Goal: Use online tool/utility: Utilize a website feature to perform a specific function

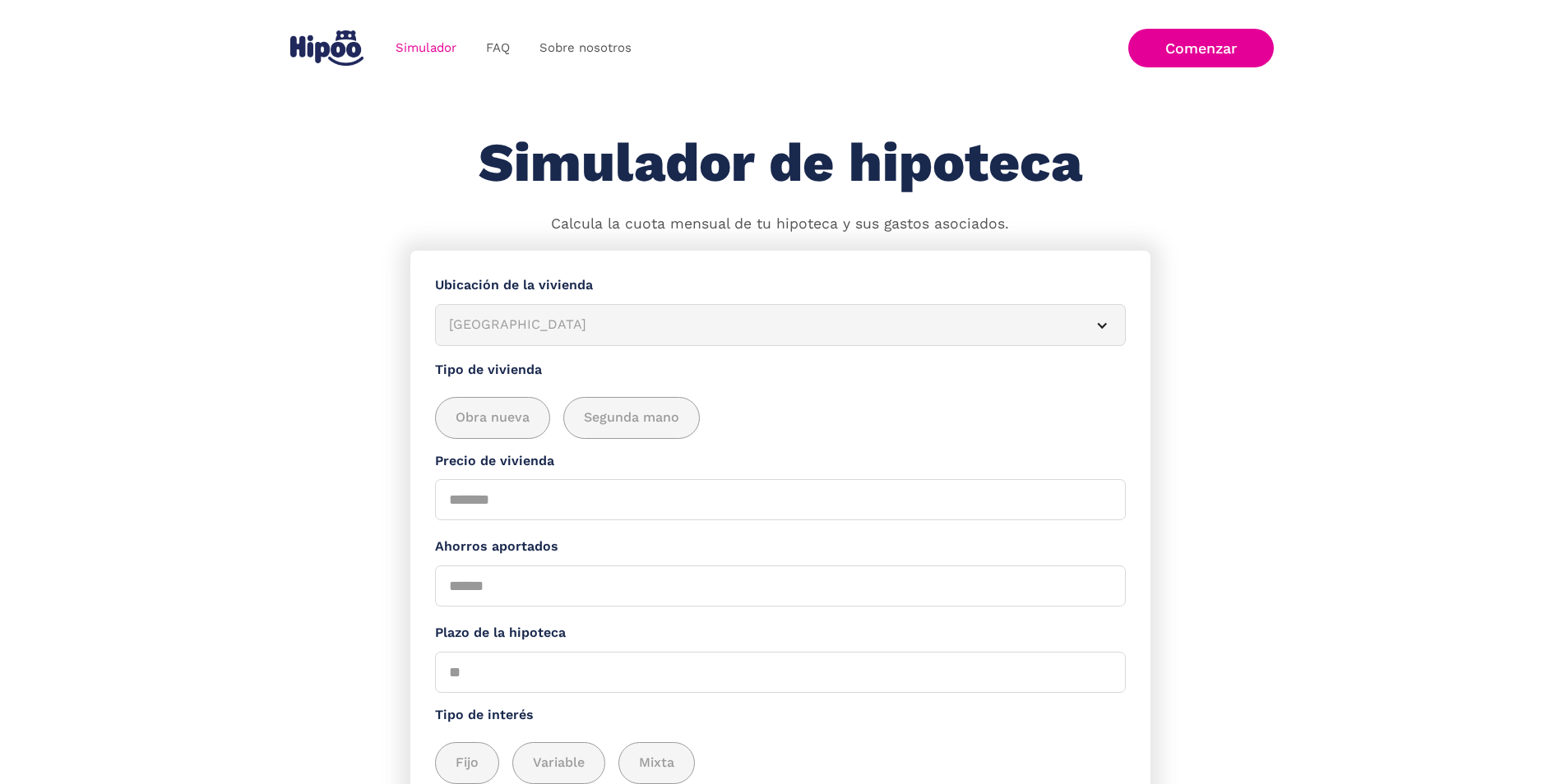
click at [175, 357] on section "**********" at bounding box center [780, 600] width 1560 height 700
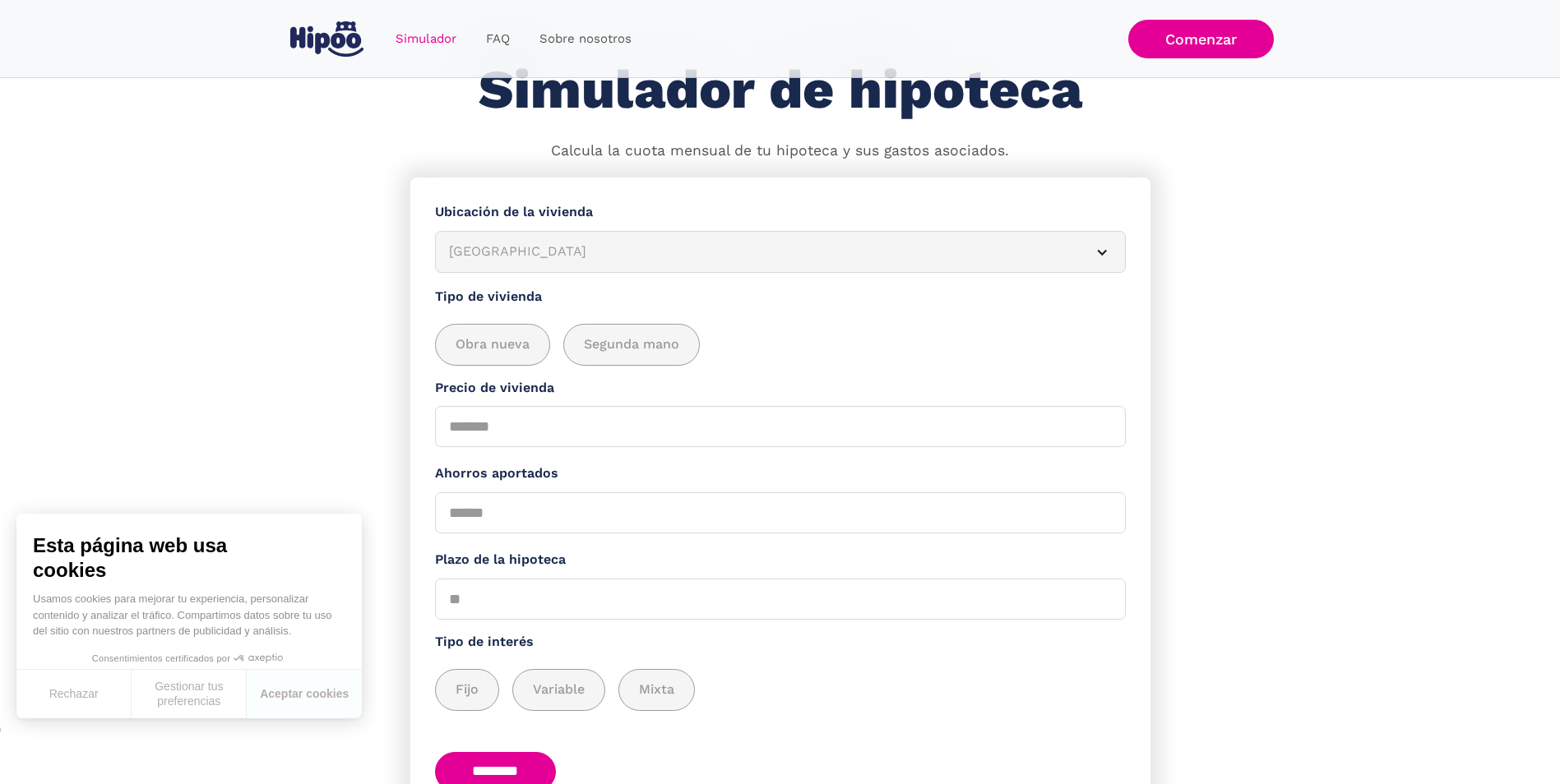
scroll to position [167, 0]
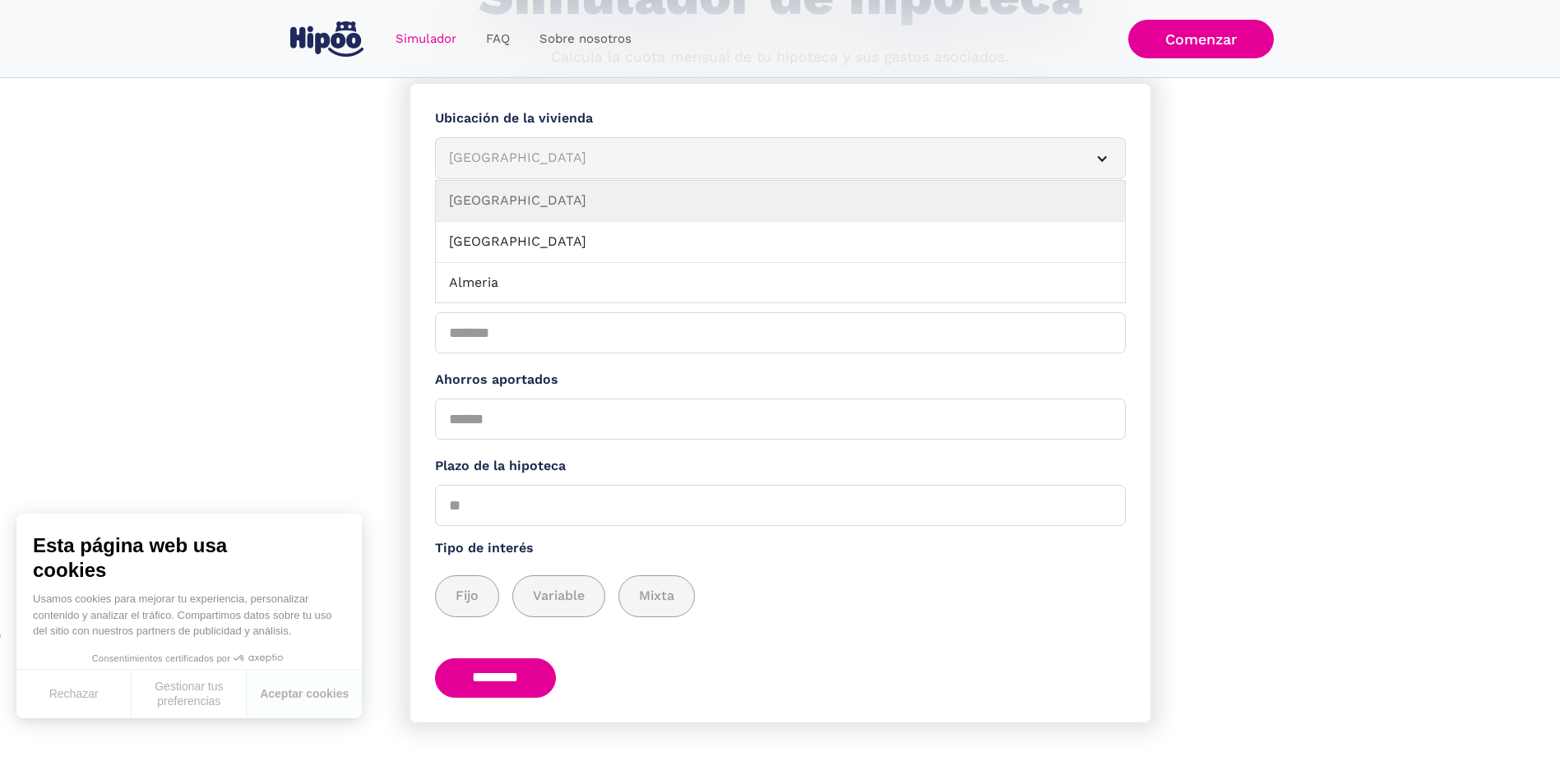
click at [559, 144] on article "[GEOGRAPHIC_DATA]" at bounding box center [780, 158] width 690 height 42
click at [517, 158] on div "[GEOGRAPHIC_DATA]" at bounding box center [760, 158] width 623 height 21
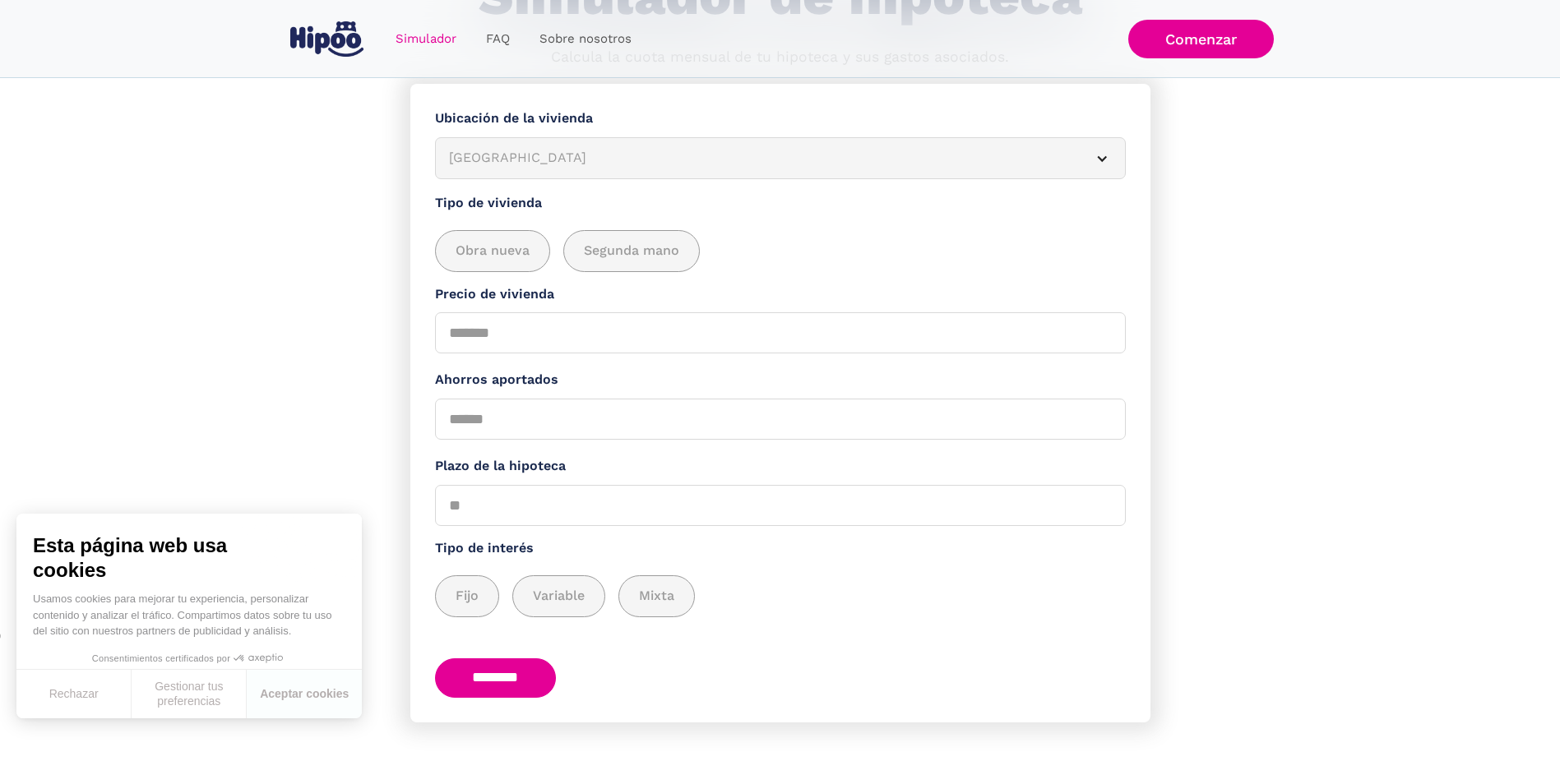
click at [521, 153] on div "[GEOGRAPHIC_DATA]" at bounding box center [760, 158] width 623 height 21
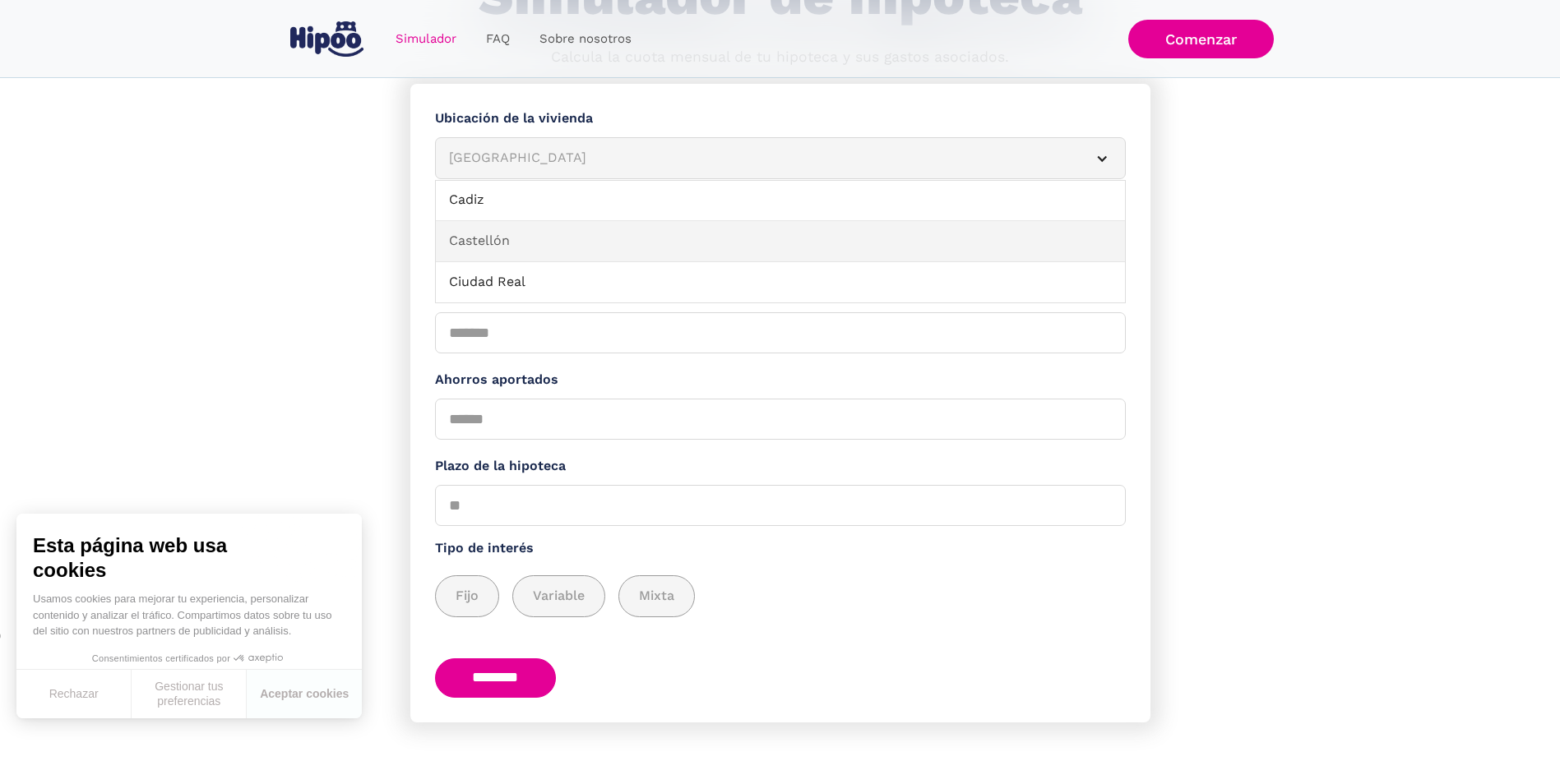
scroll to position [329, 0]
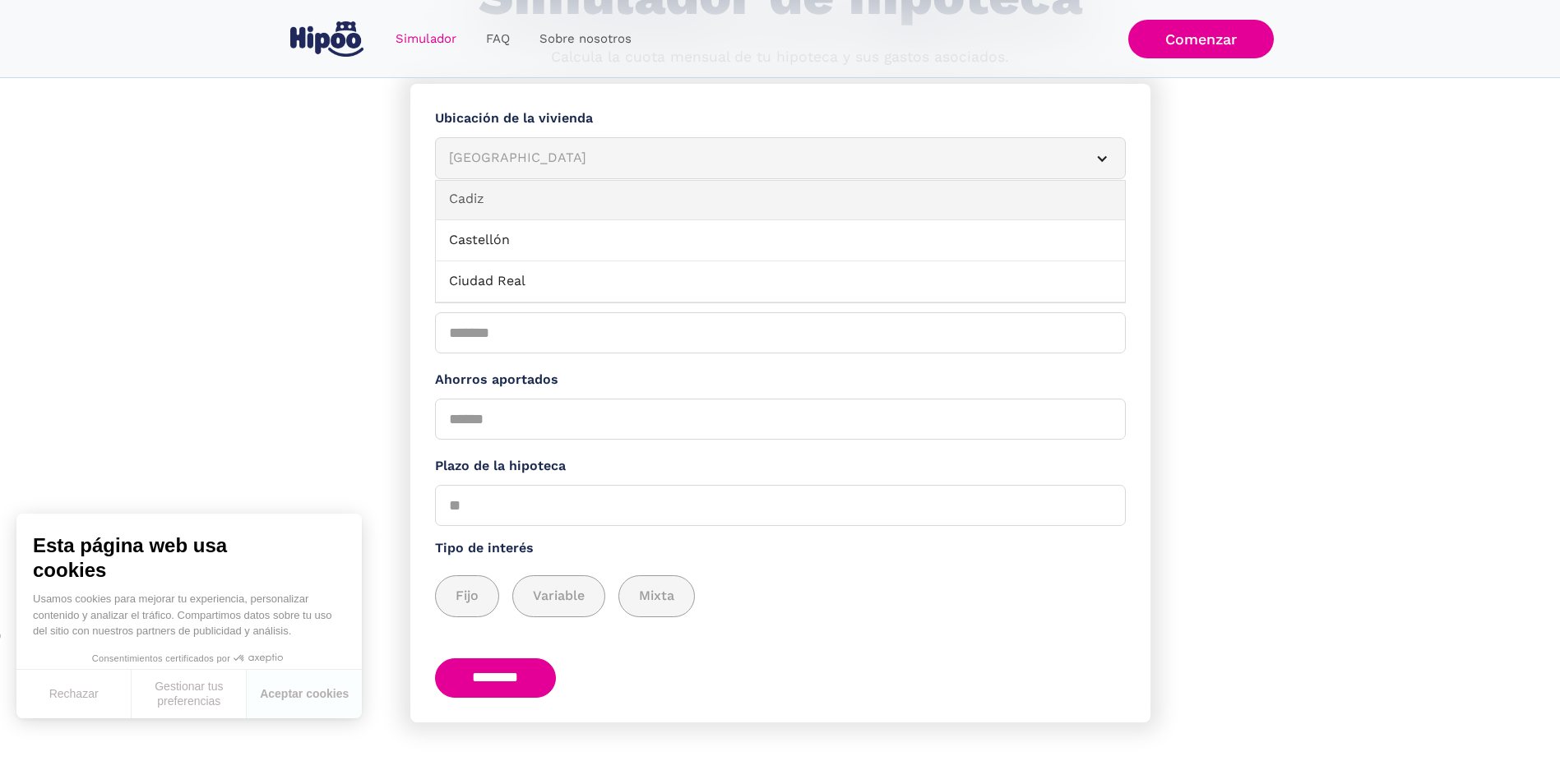
click at [498, 196] on link "Cadiz" at bounding box center [780, 199] width 689 height 41
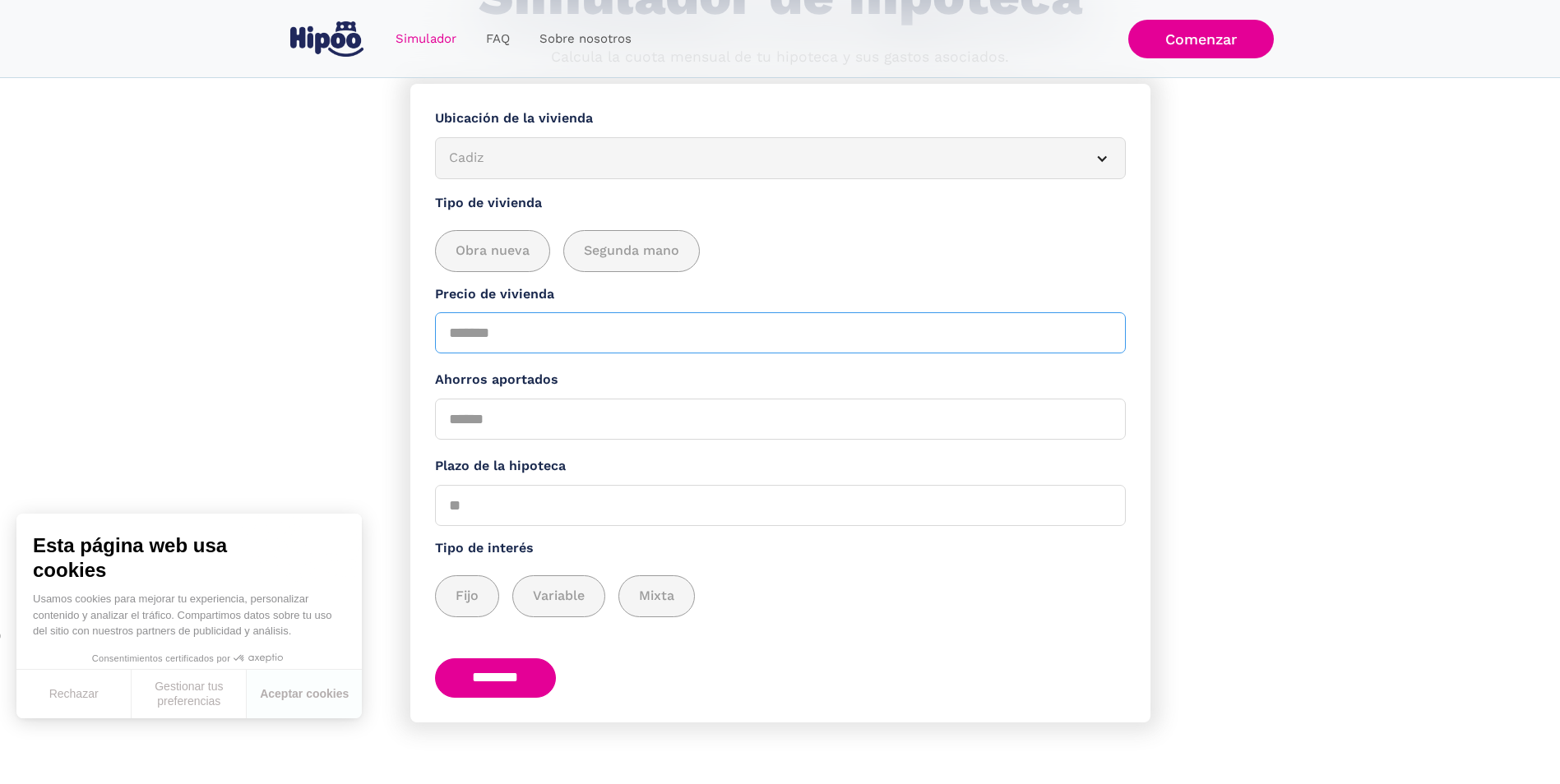
click at [547, 322] on input "Precio de vivienda" at bounding box center [780, 332] width 690 height 41
type input "******"
click at [518, 418] on input "Ahorros aportados" at bounding box center [780, 419] width 690 height 41
click at [515, 502] on input "Plazo de la hipoteca" at bounding box center [780, 505] width 690 height 41
click at [522, 432] on input "Ahorros aportados" at bounding box center [780, 419] width 690 height 41
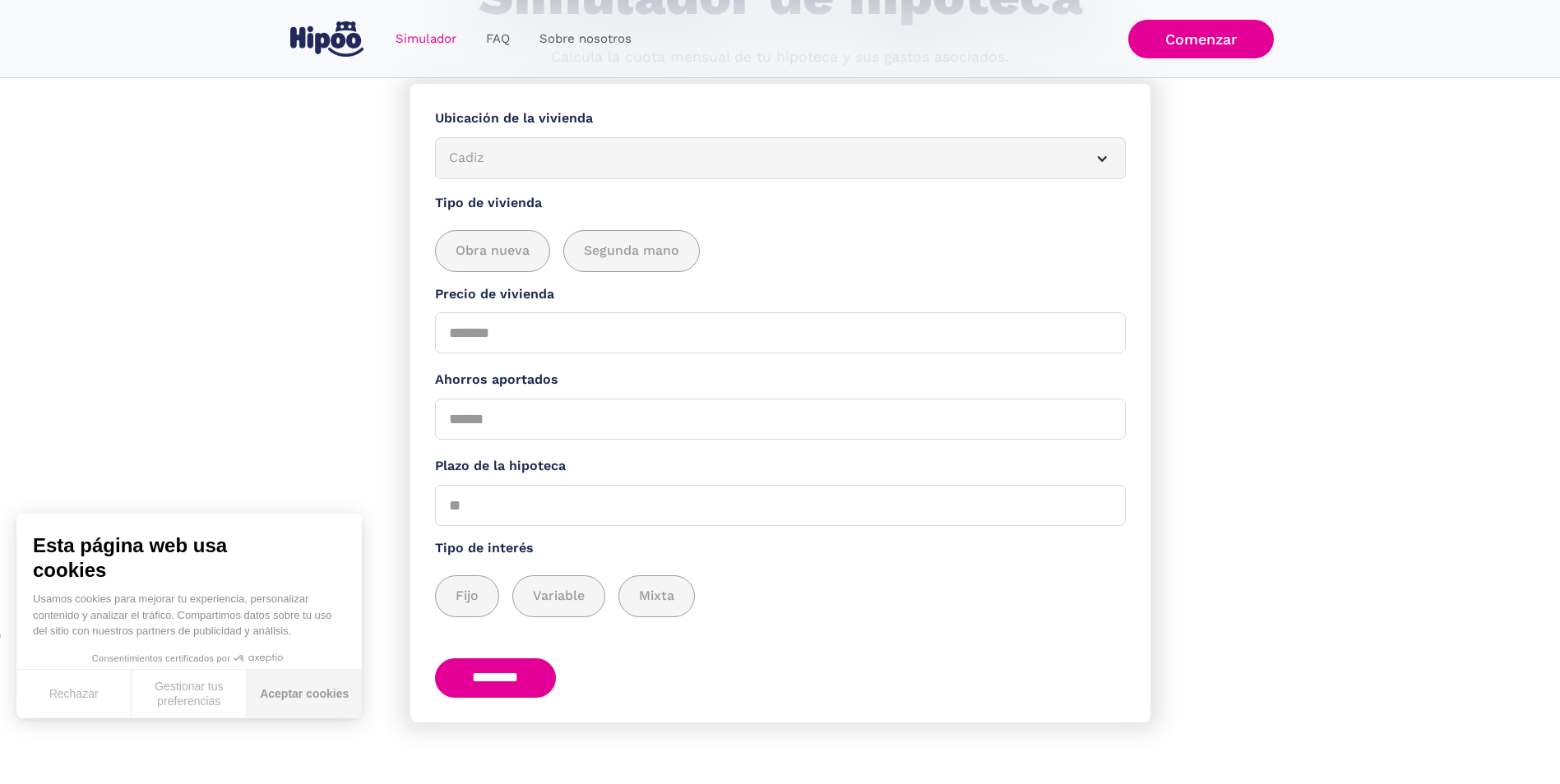
click at [263, 697] on button "Aceptar cookies" at bounding box center [304, 694] width 115 height 48
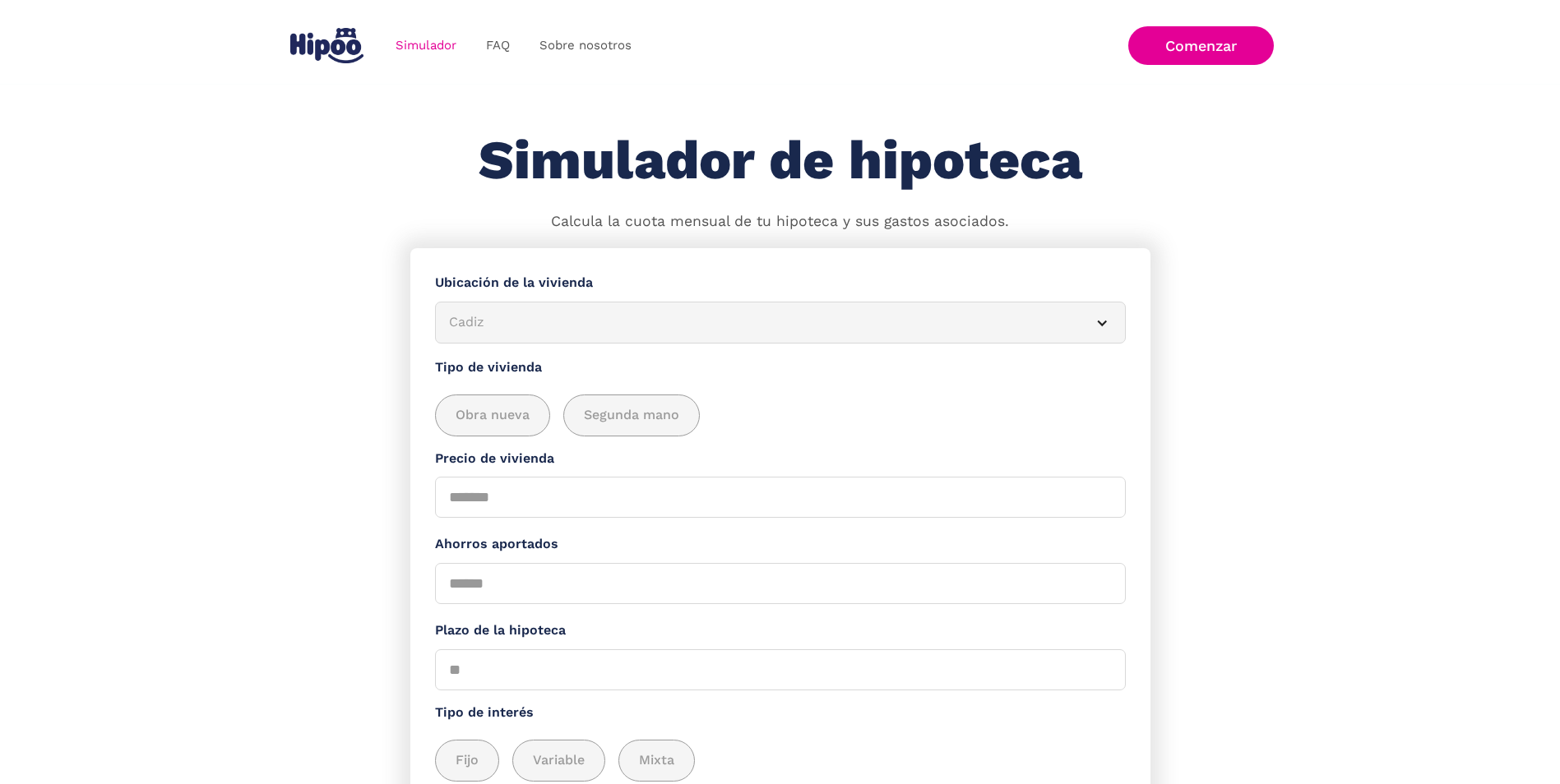
scroll to position [0, 0]
